Goal: Find contact information: Find contact information

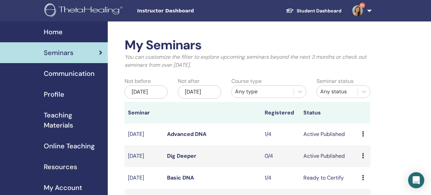
click at [333, 9] on link "Student Dashboard" at bounding box center [313, 11] width 66 height 12
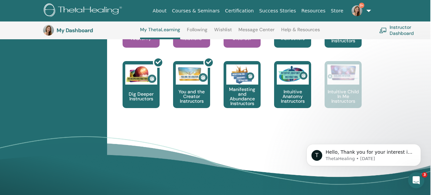
scroll to position [414, 1]
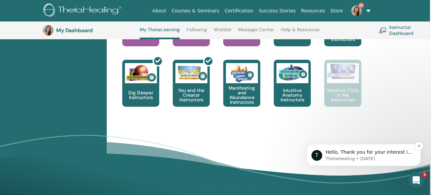
click at [385, 155] on p "Hello, Thank you for your interest in the TA position. For additional informati…" at bounding box center [368, 152] width 87 height 7
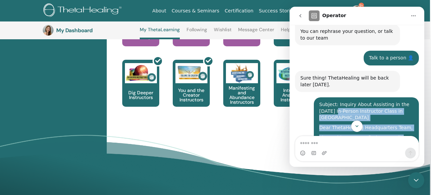
scroll to position [320, 0]
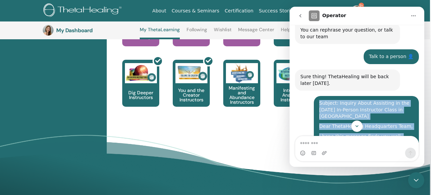
drag, startPoint x: 335, startPoint y: 52, endPoint x: 320, endPoint y: 98, distance: 48.0
click at [320, 100] on div "Subject: Inquiry About Assisting in the January 2026 In-Person Instructor Class…" at bounding box center [366, 195] width 94 height 191
copy div "Subject: Inquiry About Assisting in the January 2026 In-Person Instructor Class…"
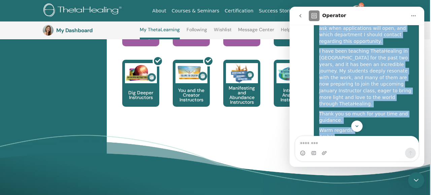
scroll to position [537, 0]
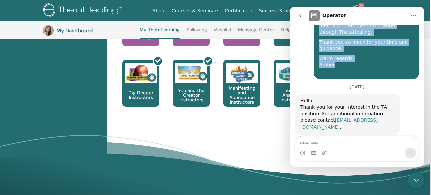
click at [326, 118] on link "events@thetahealinginstructor.com" at bounding box center [339, 124] width 78 height 12
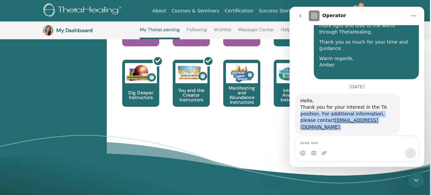
drag, startPoint x: 301, startPoint y: 101, endPoint x: 379, endPoint y: 116, distance: 79.9
click at [379, 116] on div "Thank you for your interest in the TA position. For additional information, ple…" at bounding box center [347, 117] width 94 height 26
click at [304, 109] on div "Thank you for your interest in the TA position. For additional information, ple…" at bounding box center [347, 117] width 94 height 26
drag, startPoint x: 299, startPoint y: 108, endPoint x: 379, endPoint y: 114, distance: 80.0
click at [379, 114] on div "Hello, Thank you for your interest in the TA position. For additional informati…" at bounding box center [347, 114] width 105 height 41
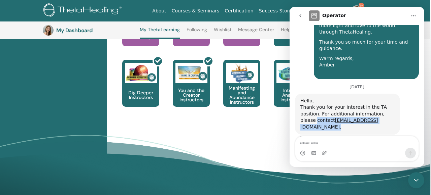
copy div "contact events@thetahealinginstructor.com ."
